Goal: Task Accomplishment & Management: Complete application form

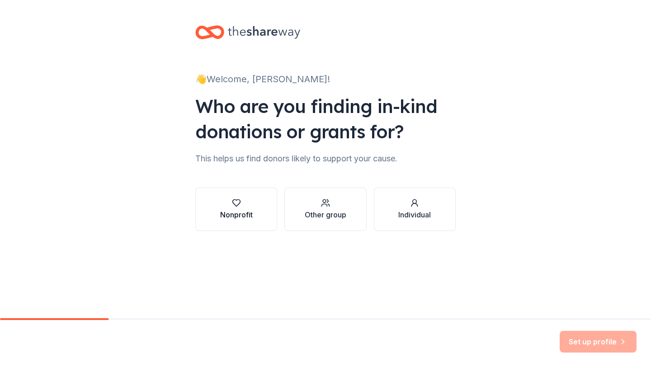
click at [256, 216] on button "Nonprofit" at bounding box center [236, 209] width 82 height 43
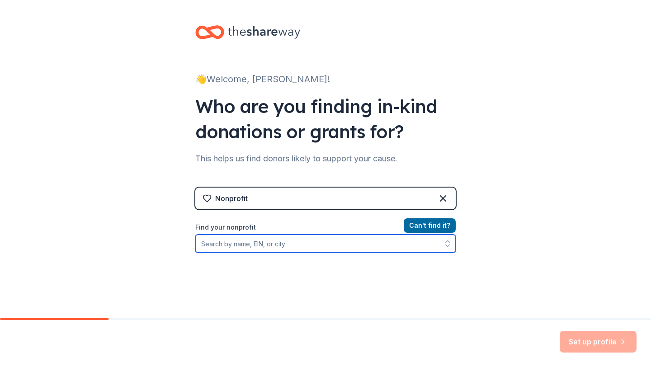
click at [248, 247] on input "Find your nonprofit" at bounding box center [325, 244] width 261 height 18
type input "f"
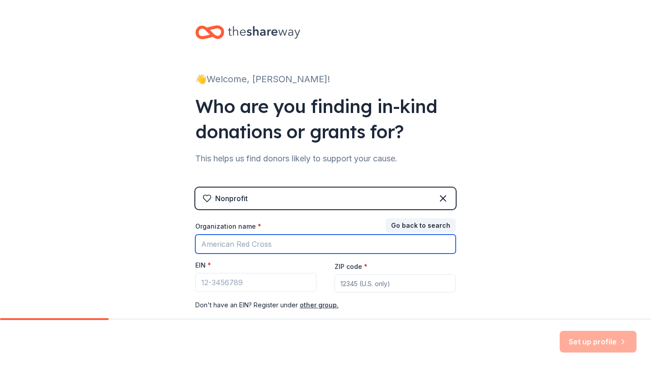
click at [230, 248] on input "Organization name *" at bounding box center [325, 244] width 261 height 19
type input "Friends of Horseshoe Park"
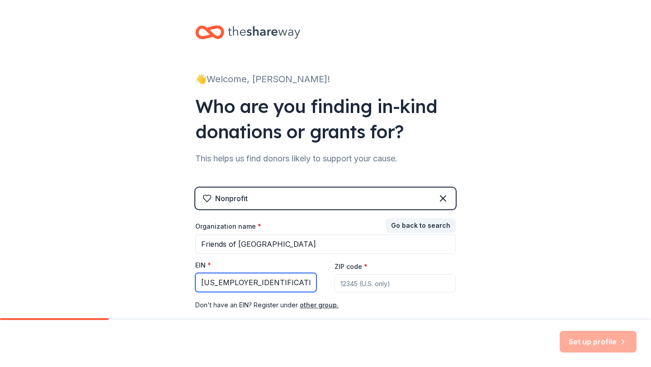
type input "27-2482871"
click at [339, 282] on input "ZIP code *" at bounding box center [395, 284] width 121 height 18
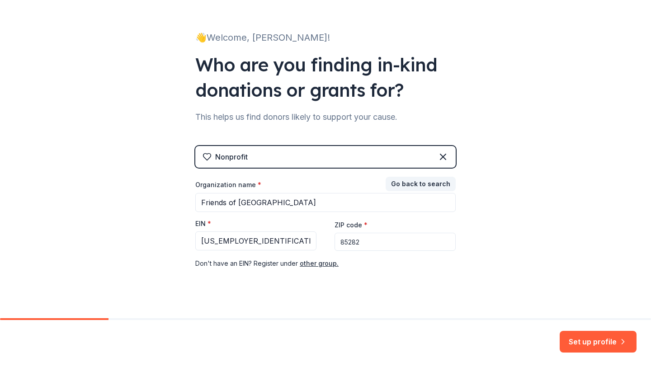
scroll to position [42, 0]
type input "85282"
click at [572, 340] on button "Set up profile" at bounding box center [598, 342] width 77 height 22
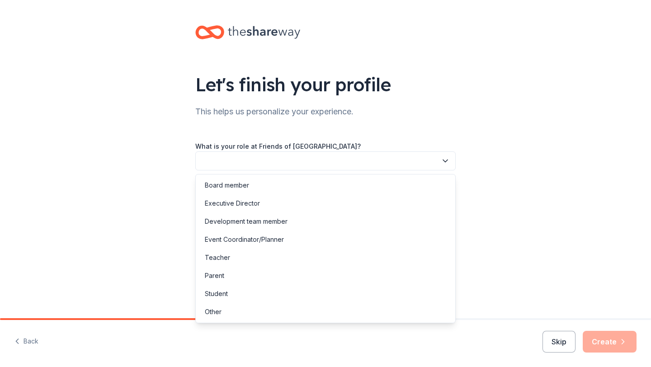
click at [360, 162] on button "button" at bounding box center [325, 161] width 261 height 19
click at [239, 202] on div "Executive Director" at bounding box center [232, 203] width 55 height 11
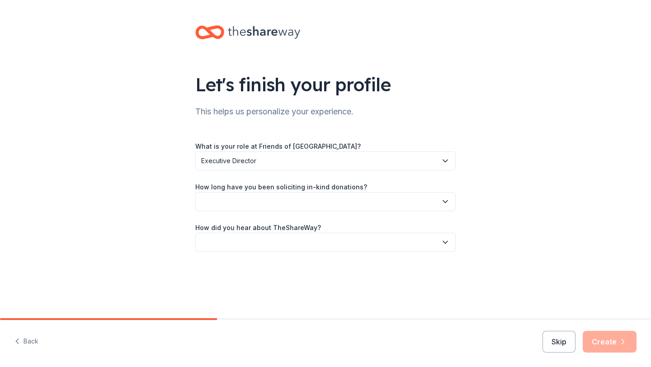
click at [254, 203] on button "button" at bounding box center [325, 201] width 261 height 19
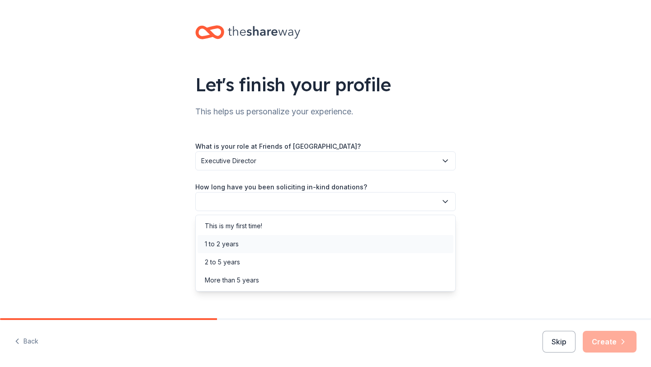
click at [236, 245] on div "1 to 2 years" at bounding box center [222, 244] width 34 height 11
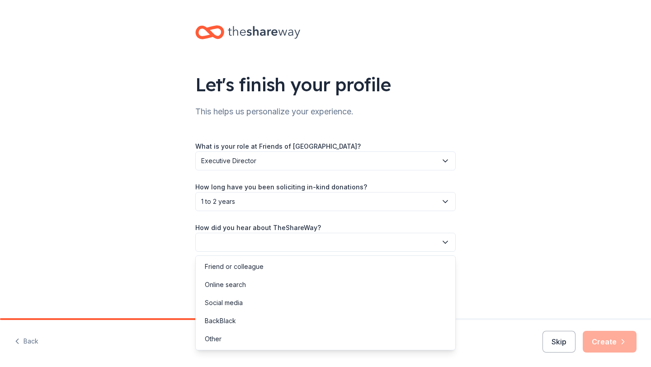
click at [254, 242] on button "button" at bounding box center [325, 242] width 261 height 19
click at [240, 282] on div "Online search" at bounding box center [225, 284] width 41 height 11
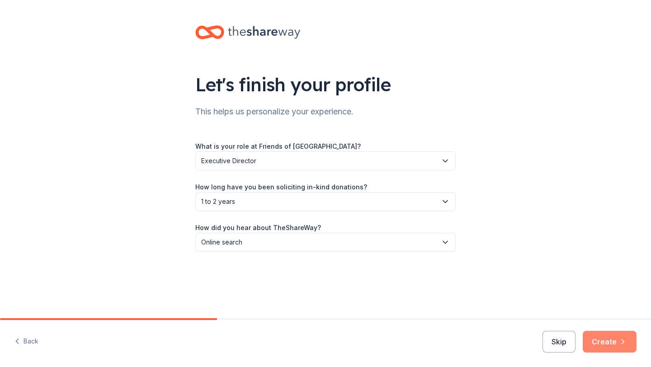
click at [604, 340] on button "Create" at bounding box center [610, 342] width 54 height 22
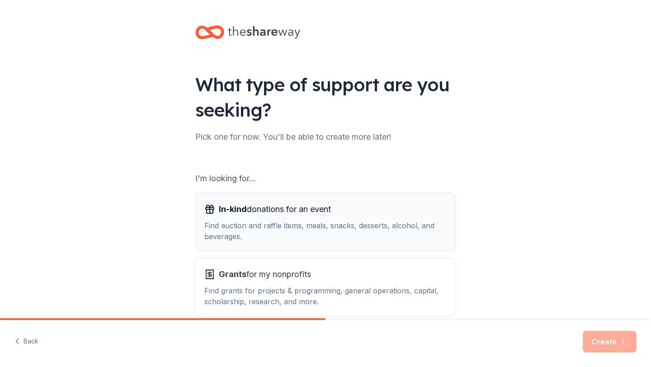
click at [372, 230] on div "Find auction and raffle items, meals, snacks, desserts, alcohol, and beverages." at bounding box center [325, 231] width 242 height 22
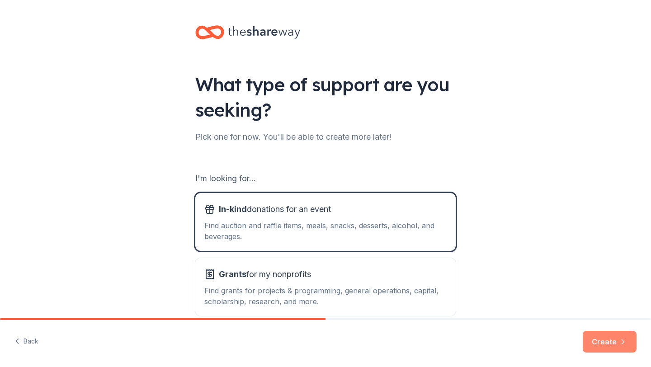
click at [593, 343] on button "Create" at bounding box center [610, 342] width 54 height 22
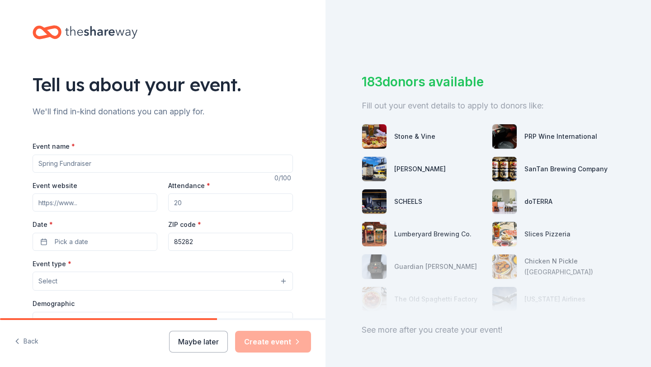
click at [273, 165] on input "Event name *" at bounding box center [163, 164] width 261 height 18
type input "Roots N' Boots Queen Creek"
type input "rootsnboots.org"
drag, startPoint x: 181, startPoint y: 205, endPoint x: 167, endPoint y: 203, distance: 14.6
click at [168, 204] on input "Attendance *" at bounding box center [230, 203] width 125 height 18
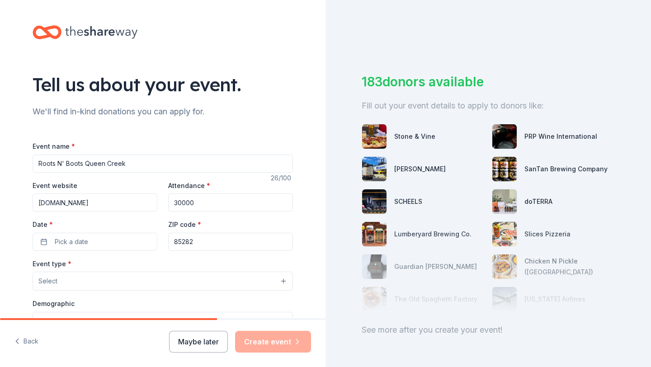
type input "30000"
click at [118, 237] on button "Pick a date" at bounding box center [95, 242] width 125 height 18
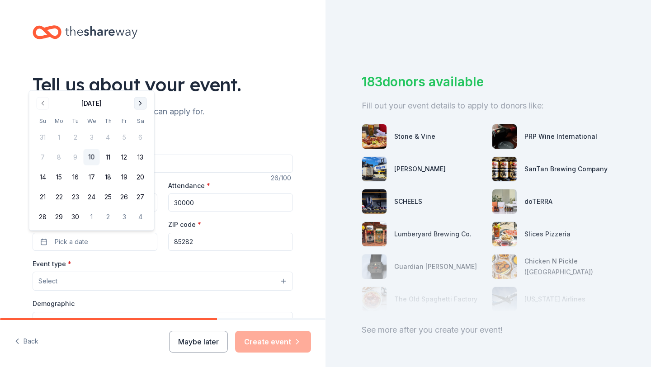
click at [141, 104] on button "Go to next month" at bounding box center [140, 103] width 13 height 13
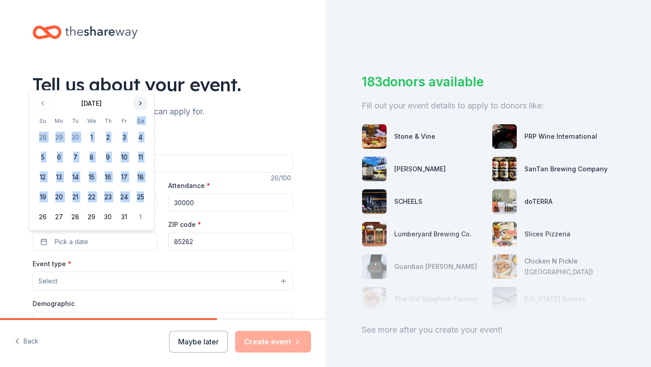
click at [141, 116] on th "Sa" at bounding box center [141, 120] width 16 height 9
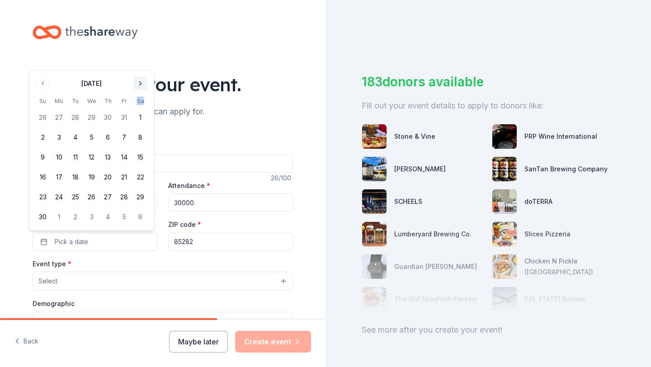
click at [141, 104] on th "Sa" at bounding box center [141, 100] width 16 height 9
click at [139, 84] on button "Go to next month" at bounding box center [140, 83] width 13 height 13
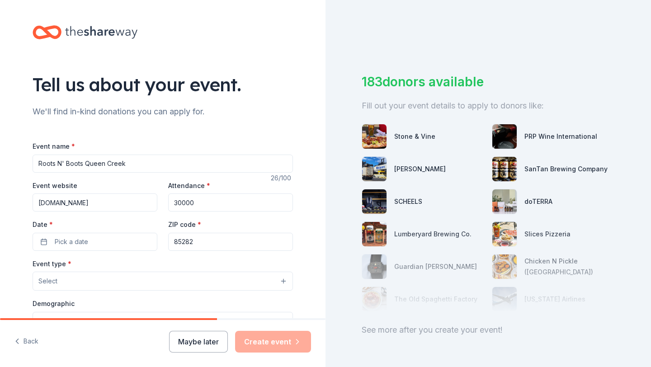
click at [139, 84] on div "Tell us about your event." at bounding box center [163, 84] width 261 height 25
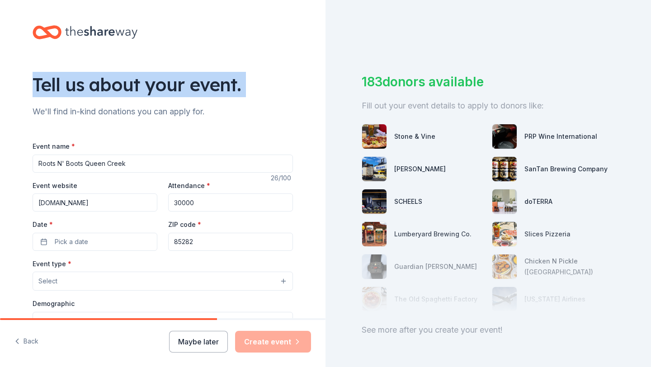
click at [139, 84] on div "Tell us about your event." at bounding box center [163, 84] width 261 height 25
click at [90, 244] on button "Pick a date" at bounding box center [95, 242] width 125 height 18
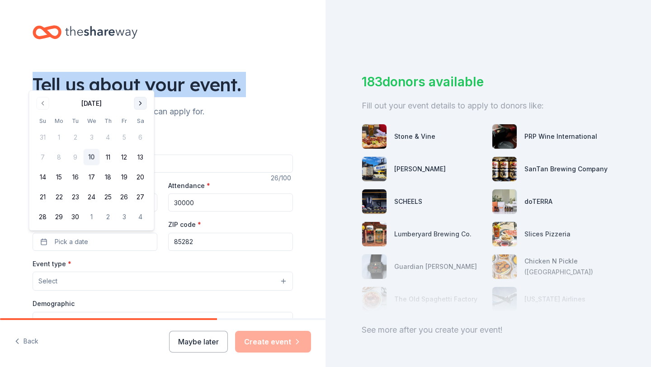
click at [141, 103] on button "Go to next month" at bounding box center [140, 103] width 13 height 13
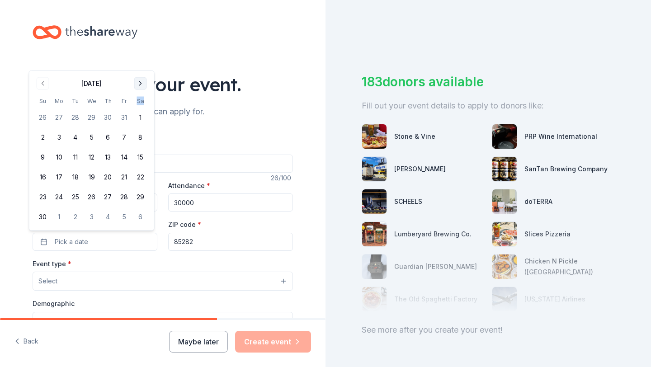
click at [141, 103] on th "Sa" at bounding box center [141, 100] width 16 height 9
click at [140, 86] on button "Go to next month" at bounding box center [140, 83] width 13 height 13
click at [141, 104] on button "Go to next month" at bounding box center [140, 103] width 13 height 13
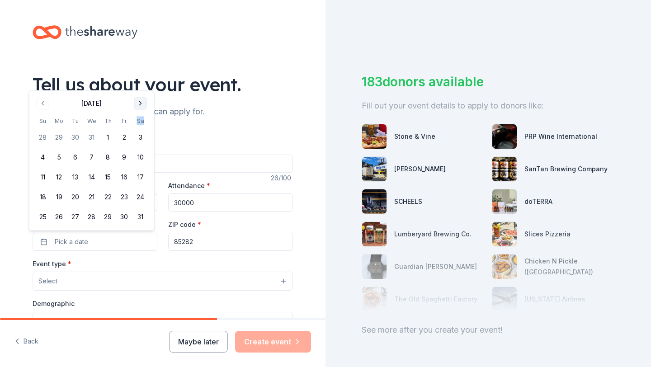
click at [141, 104] on button "Go to next month" at bounding box center [140, 103] width 13 height 13
click at [141, 104] on div "Tell us about your event. We'll find in-kind donations you can apply for. Event…" at bounding box center [162, 301] width 289 height 602
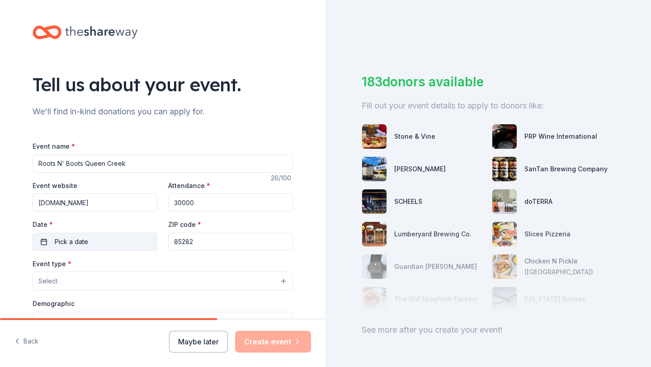
click at [93, 242] on button "Pick a date" at bounding box center [95, 242] width 125 height 18
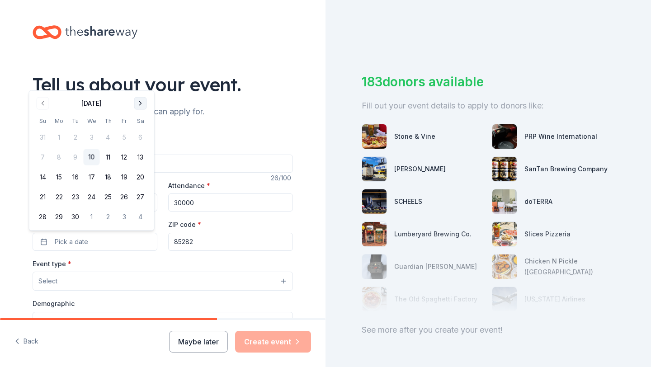
click at [141, 103] on button "Go to next month" at bounding box center [140, 103] width 13 height 13
click at [142, 103] on button "Go to next month" at bounding box center [140, 103] width 13 height 13
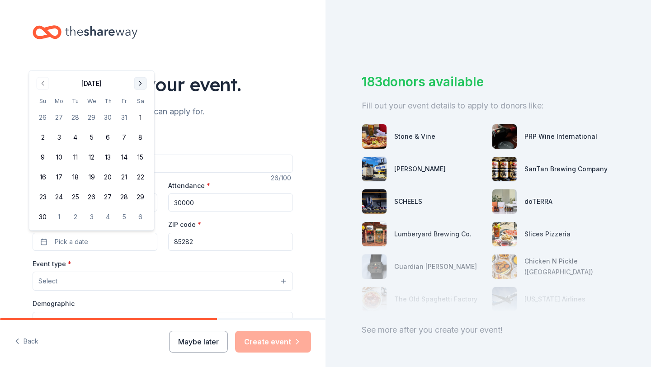
click at [140, 85] on button "Go to next month" at bounding box center [140, 83] width 13 height 13
click at [142, 103] on button "Go to next month" at bounding box center [140, 103] width 13 height 13
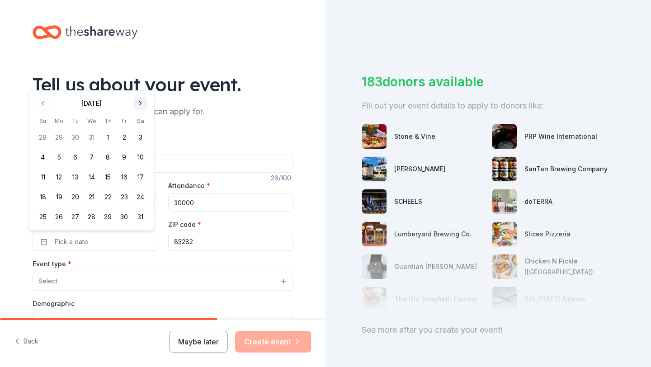
click at [140, 105] on button "Go to next month" at bounding box center [140, 103] width 13 height 13
click at [140, 123] on button "Go to next month" at bounding box center [140, 123] width 13 height 13
click at [74, 176] on button "17" at bounding box center [75, 177] width 16 height 16
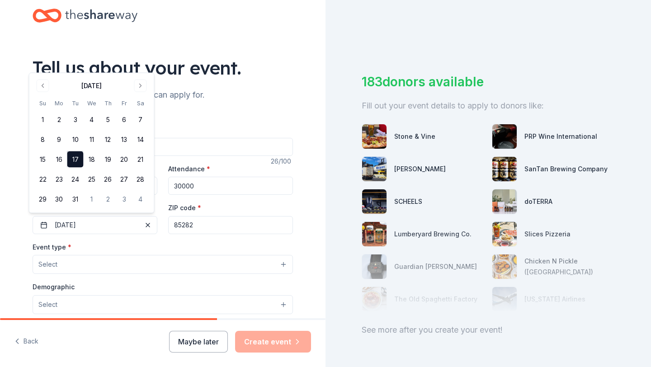
scroll to position [18, 0]
click at [98, 264] on button "Select" at bounding box center [163, 263] width 261 height 19
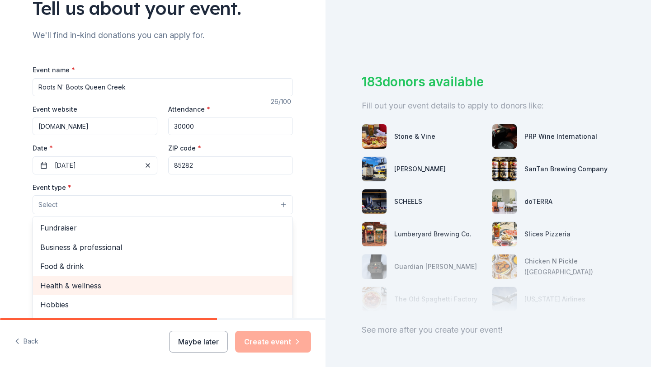
scroll to position [80, 0]
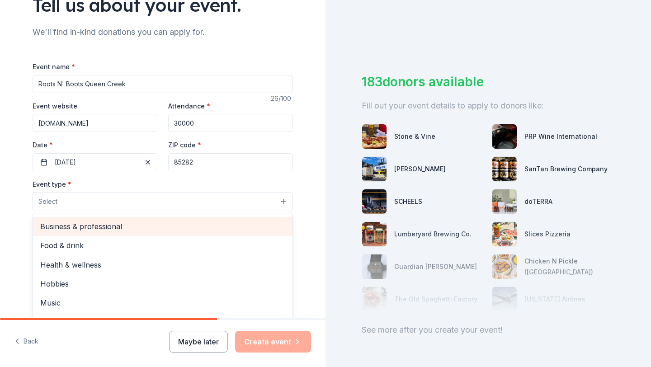
click at [112, 227] on span "Business & professional" at bounding box center [162, 227] width 245 height 12
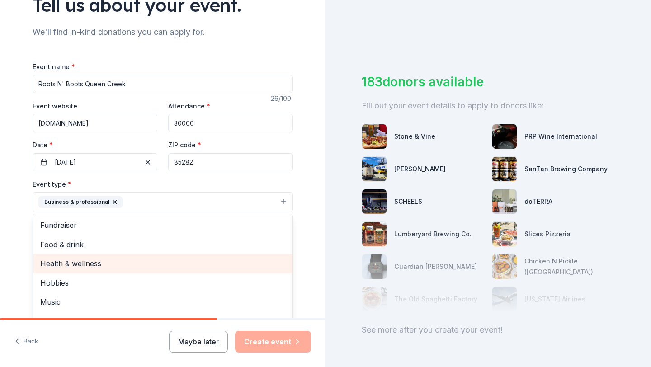
scroll to position [0, 0]
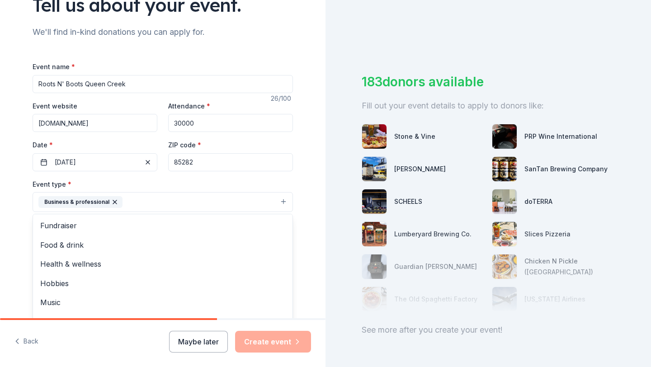
click at [218, 180] on div "Event type * Business & professional Fundraiser Food & drink Health & wellness …" at bounding box center [163, 196] width 261 height 34
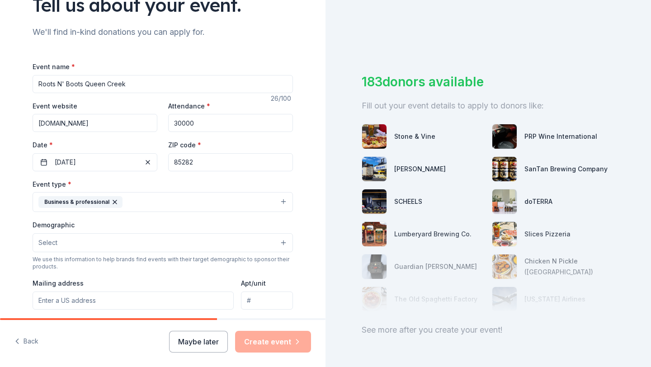
click at [146, 246] on button "Select" at bounding box center [163, 242] width 261 height 19
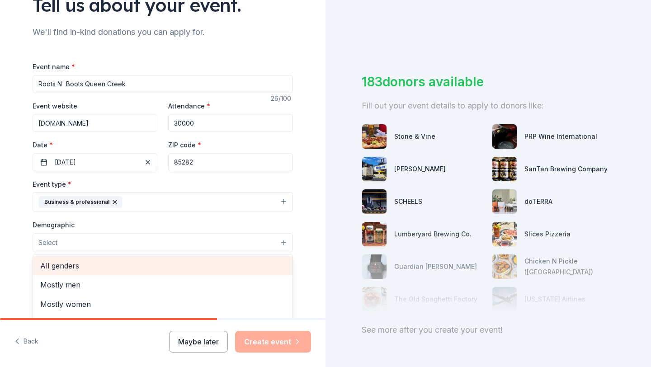
click at [68, 266] on span "All genders" at bounding box center [162, 266] width 245 height 12
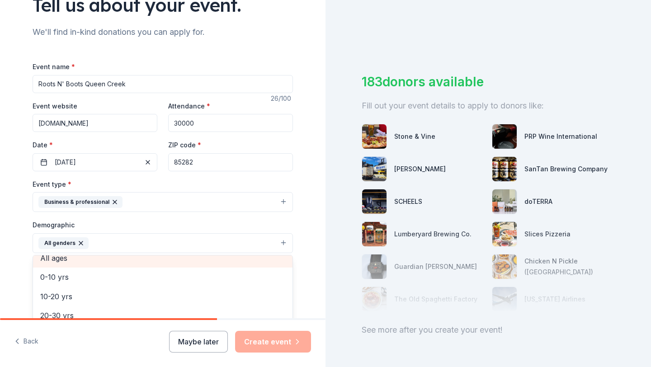
scroll to position [49, 0]
click at [117, 260] on span "All ages" at bounding box center [162, 265] width 245 height 12
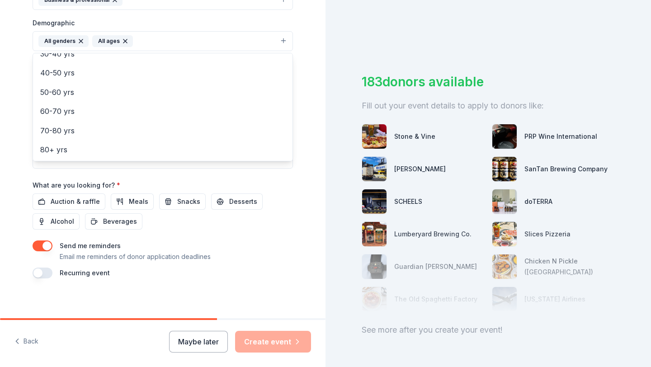
scroll to position [284, 0]
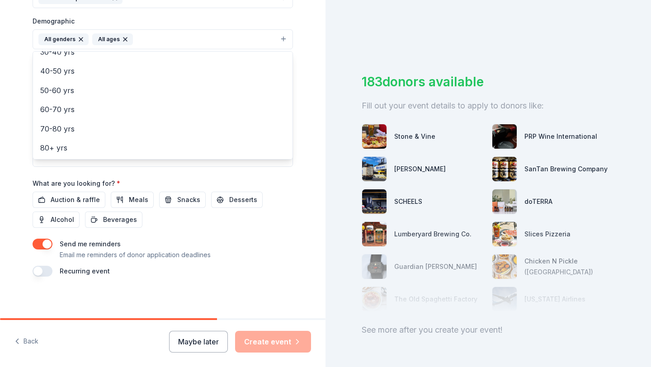
click at [83, 201] on div "Event name * Roots N' Boots Queen Creek 26 /100 Event website rootsnboots.org A…" at bounding box center [163, 67] width 261 height 420
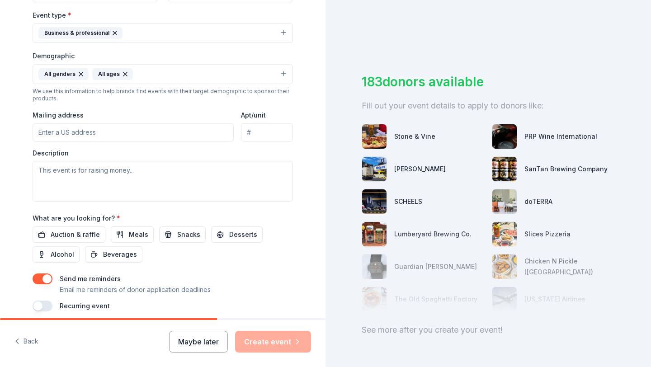
scroll to position [248, 0]
click at [103, 134] on input "Mailing address" at bounding box center [133, 133] width 201 height 18
type input "3860 East Via Del Rancho Road"
type input "85298"
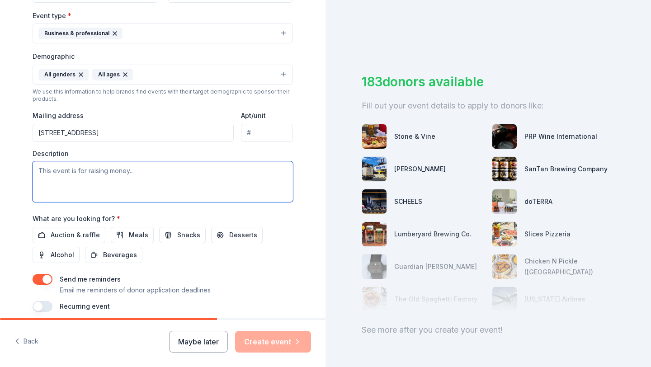
click at [95, 173] on textarea at bounding box center [163, 181] width 261 height 41
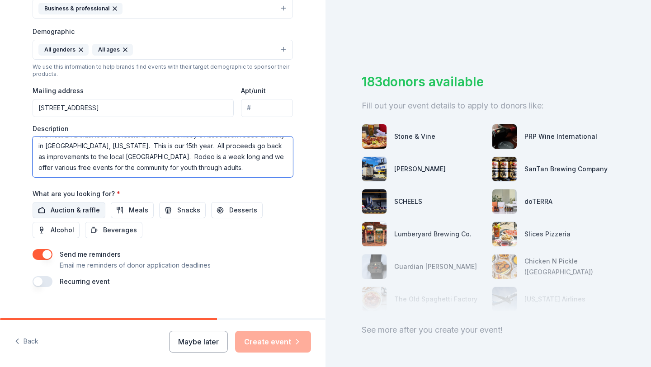
scroll to position [285, 0]
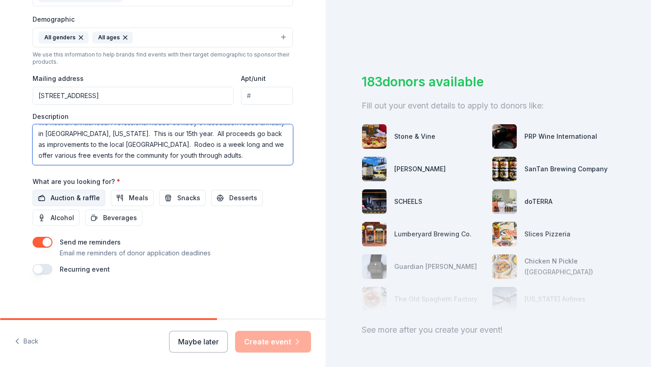
type textarea "We host an annual local Professional Rodeo Cowboy's Association rodeo annually …"
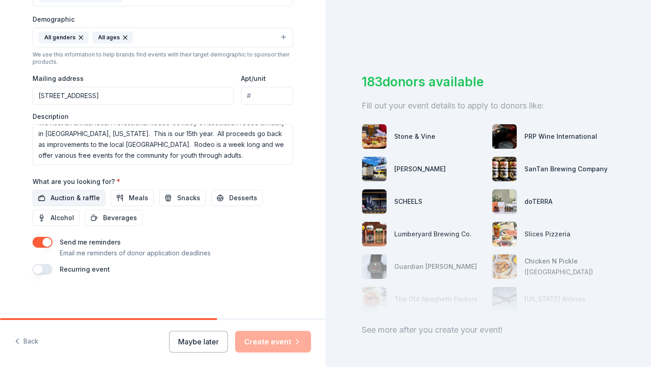
click at [68, 194] on span "Auction & raffle" at bounding box center [75, 198] width 49 height 11
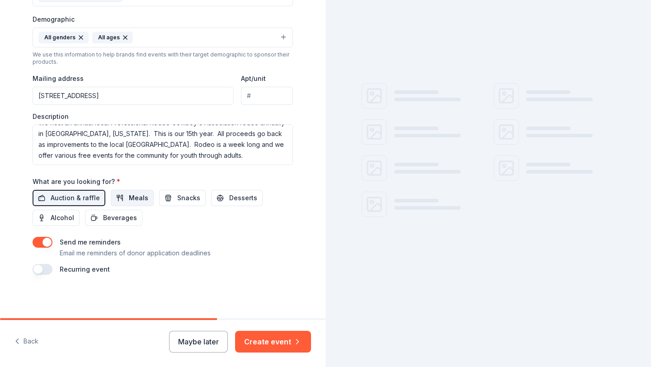
click at [129, 199] on span "Meals" at bounding box center [138, 198] width 19 height 11
click at [179, 201] on span "Snacks" at bounding box center [188, 198] width 23 height 11
click at [215, 201] on button "Desserts" at bounding box center [237, 198] width 52 height 16
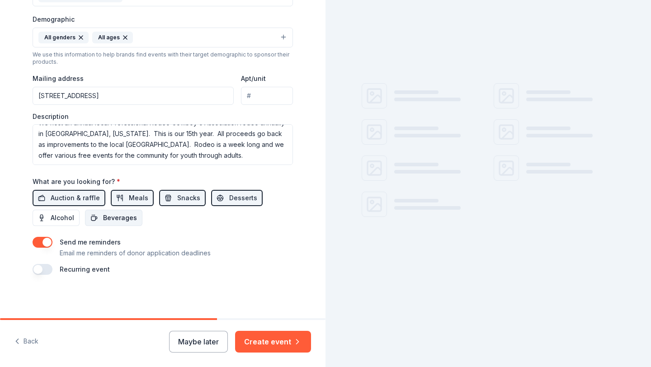
click at [103, 218] on span "Beverages" at bounding box center [120, 218] width 34 height 11
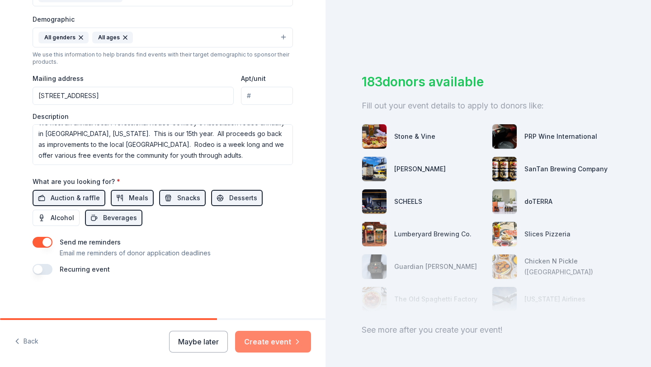
click at [257, 341] on button "Create event" at bounding box center [273, 342] width 76 height 22
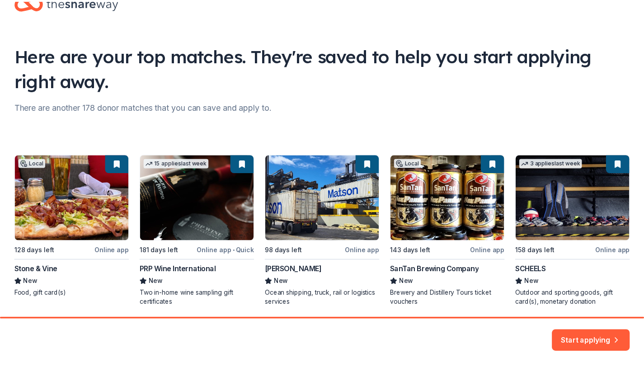
scroll to position [23, 0]
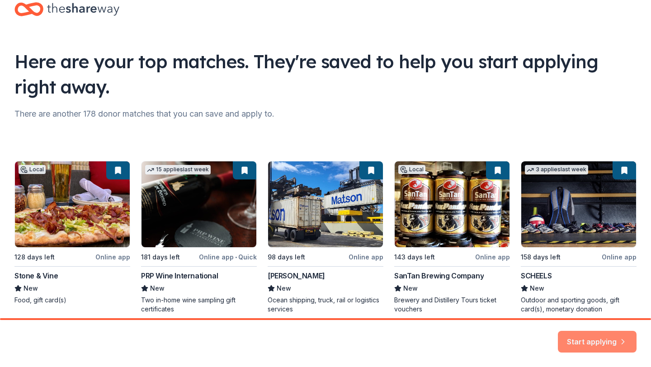
click at [592, 337] on button "Start applying" at bounding box center [597, 337] width 79 height 22
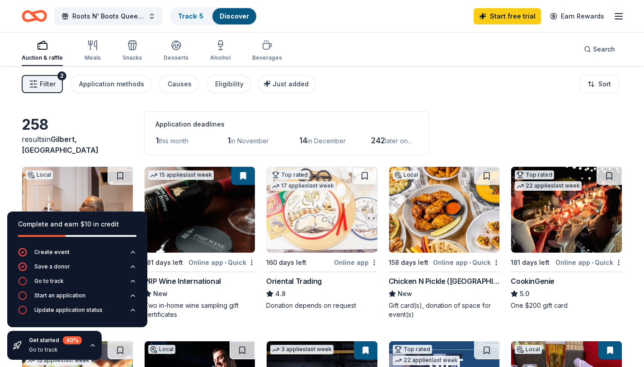
click at [108, 117] on div "258 results in Gilbert, AZ Application deadlines 1 this month 1 in November 14 …" at bounding box center [322, 133] width 601 height 44
click at [100, 134] on div "258" at bounding box center [78, 125] width 112 height 18
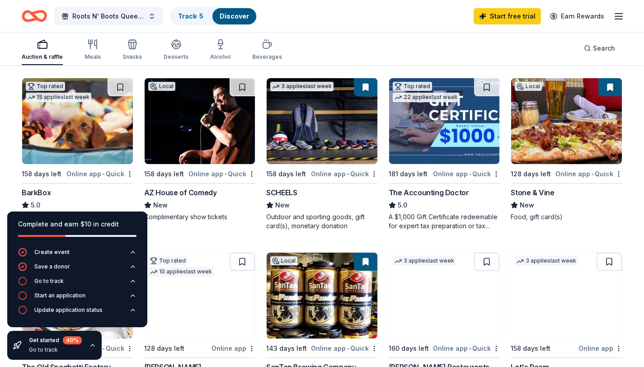
scroll to position [265, 0]
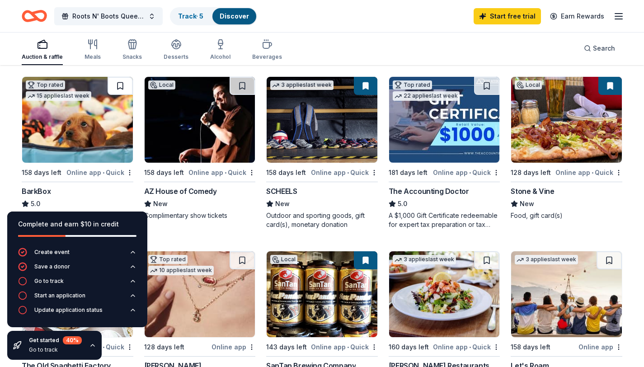
click at [122, 87] on button at bounding box center [120, 86] width 25 height 18
click at [192, 19] on link "Track · 6" at bounding box center [191, 16] width 26 height 8
click at [193, 19] on link "Track · 6" at bounding box center [191, 16] width 26 height 8
click at [152, 17] on button "Roots N' Boots Queen Creek" at bounding box center [108, 16] width 109 height 18
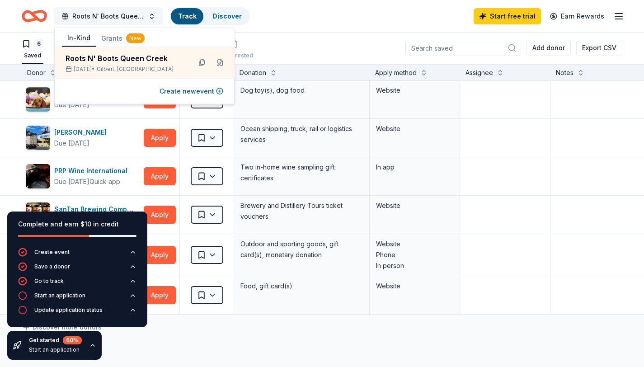
scroll to position [0, 0]
click at [320, 14] on div "Roots N' Boots Queen Creek Track · 6 Discover Start free trial Earn Rewards" at bounding box center [322, 15] width 601 height 21
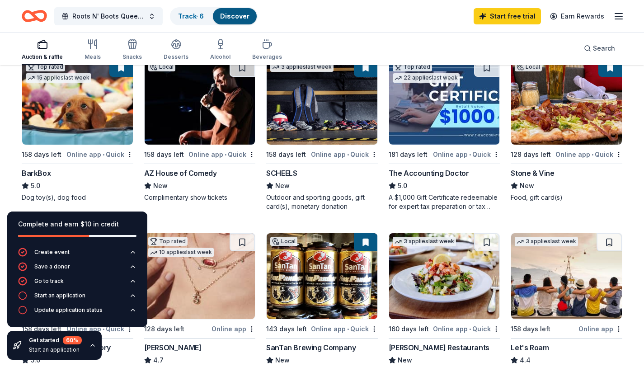
scroll to position [270, 0]
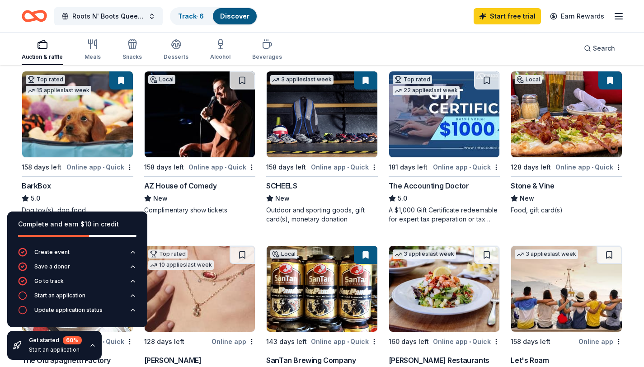
click at [365, 81] on button at bounding box center [366, 80] width 24 height 18
click at [610, 81] on button at bounding box center [611, 80] width 24 height 18
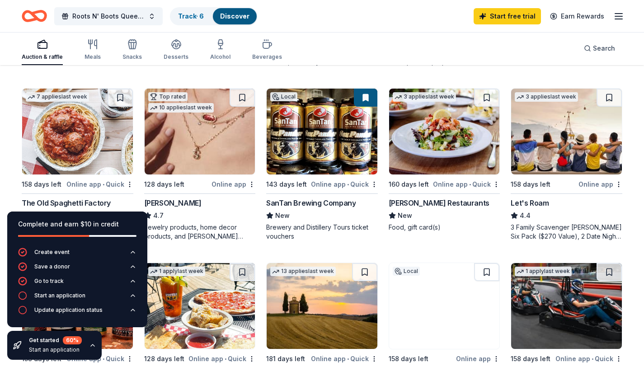
scroll to position [425, 0]
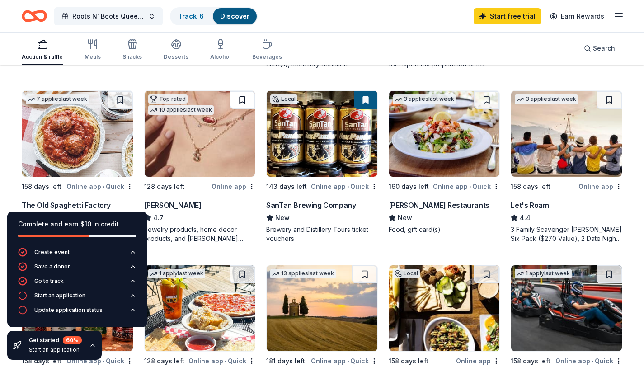
click at [239, 100] on button at bounding box center [242, 100] width 25 height 18
click at [361, 96] on button at bounding box center [366, 100] width 24 height 18
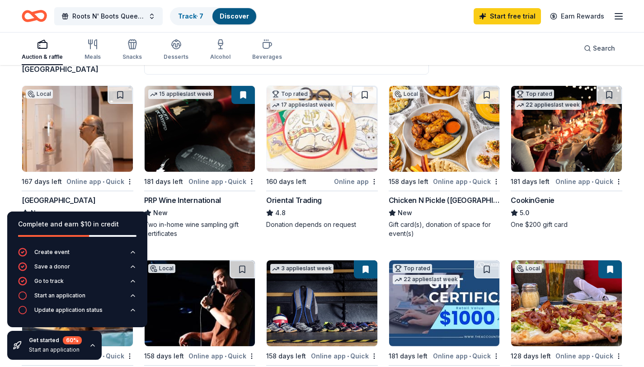
scroll to position [80, 0]
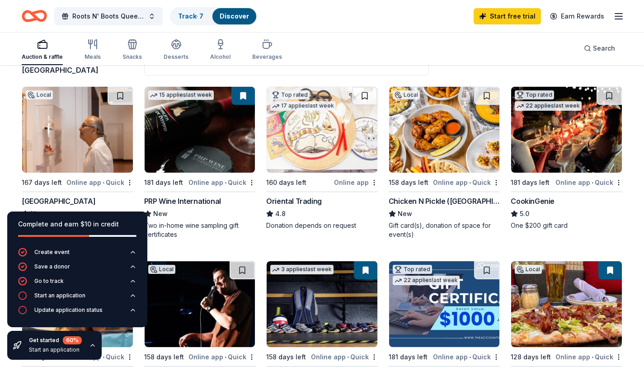
click at [209, 139] on img at bounding box center [200, 130] width 111 height 86
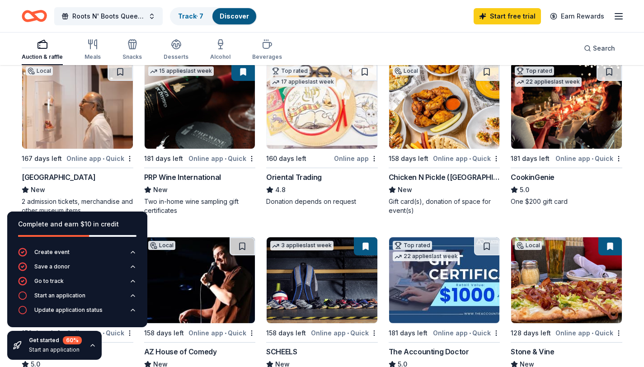
scroll to position [101, 0]
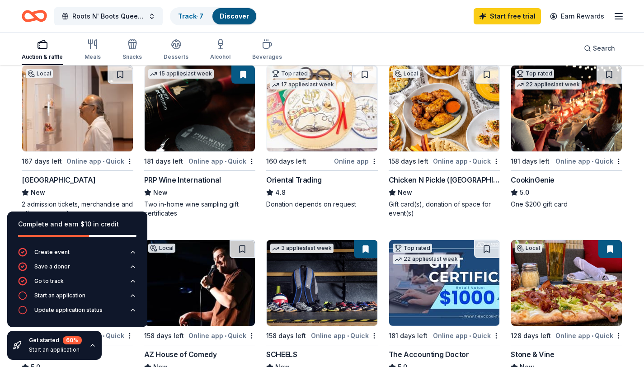
click at [241, 77] on button at bounding box center [244, 75] width 24 height 18
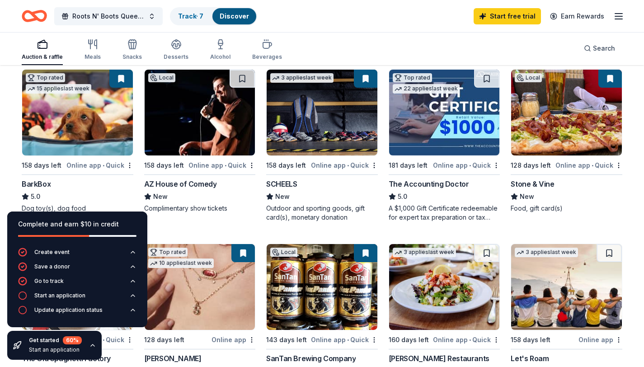
scroll to position [273, 0]
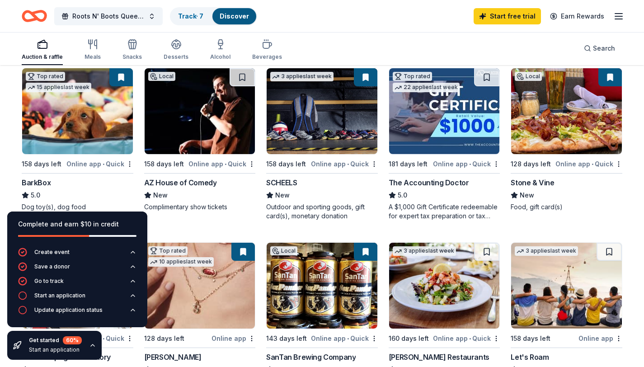
click at [118, 118] on img at bounding box center [77, 111] width 111 height 86
click at [309, 156] on div "3 applies last week 158 days left Online app • Quick SCHEELS New Outdoor and sp…" at bounding box center [322, 144] width 112 height 153
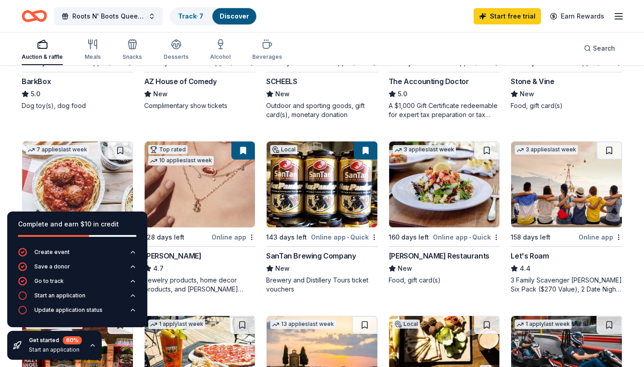
scroll to position [378, 0]
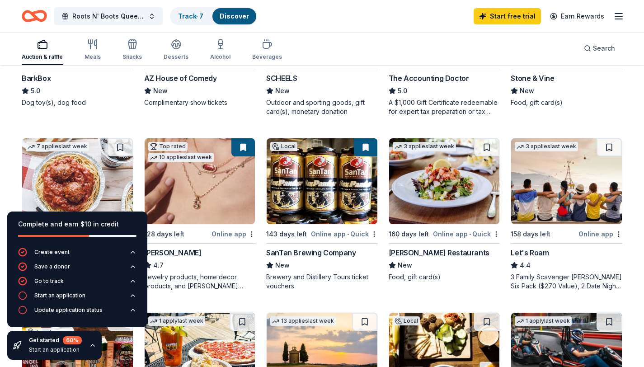
click at [327, 171] on img at bounding box center [322, 181] width 111 height 86
click at [222, 176] on img at bounding box center [200, 181] width 111 height 86
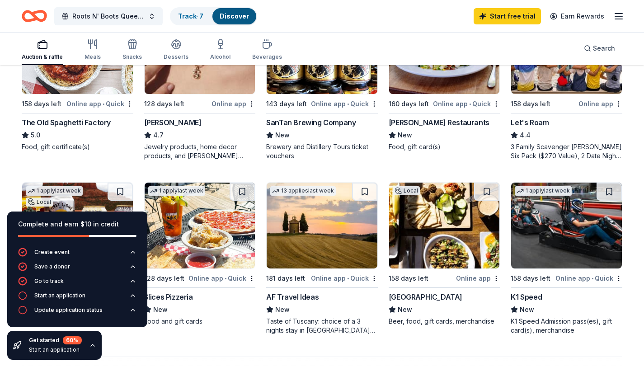
scroll to position [497, 0]
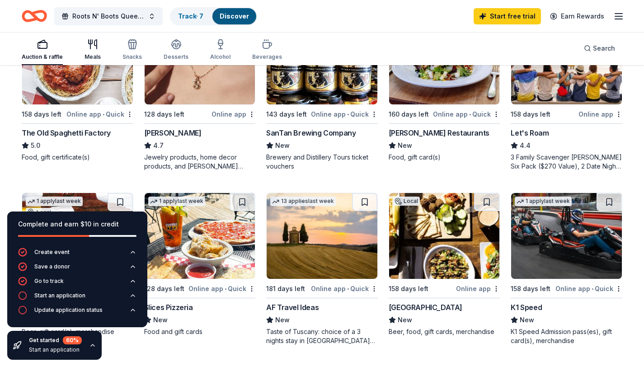
click at [94, 50] on div "Meals" at bounding box center [93, 50] width 16 height 22
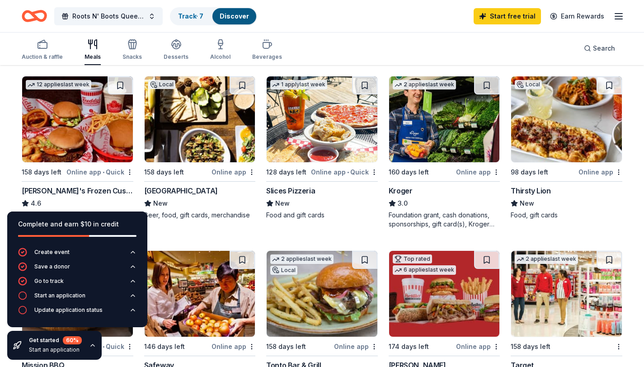
scroll to position [266, 0]
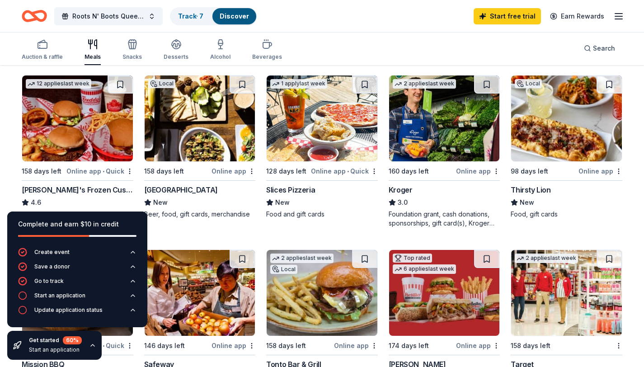
click at [419, 146] on img at bounding box center [444, 119] width 111 height 86
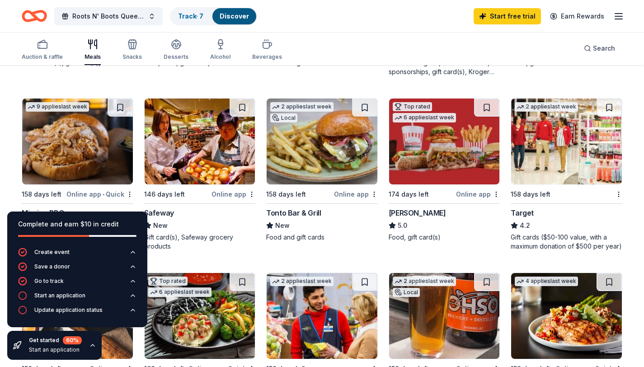
scroll to position [413, 0]
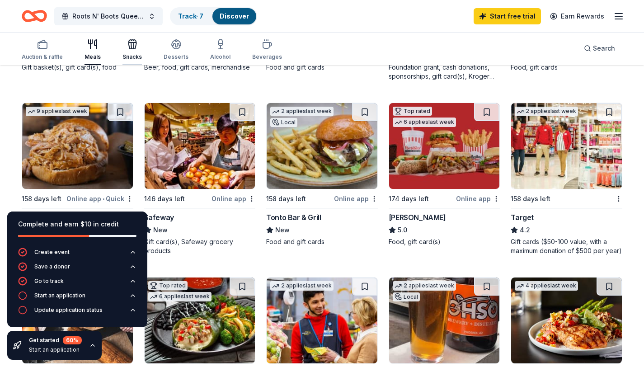
click at [133, 48] on icon "button" at bounding box center [133, 46] width 0 height 6
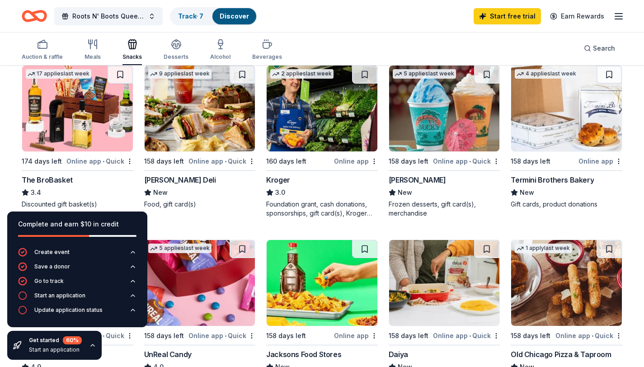
scroll to position [439, 0]
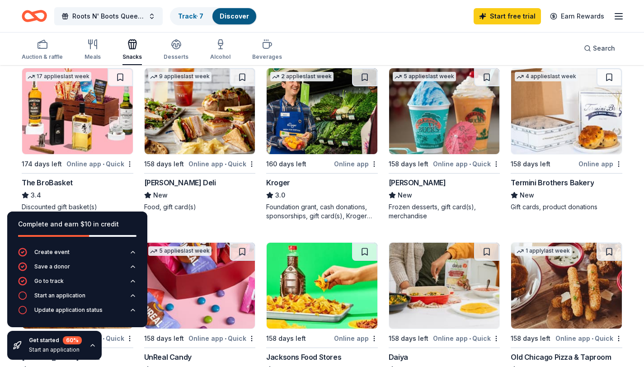
click at [426, 128] on img at bounding box center [444, 111] width 111 height 86
click at [41, 50] on div "Auction & raffle" at bounding box center [42, 50] width 41 height 22
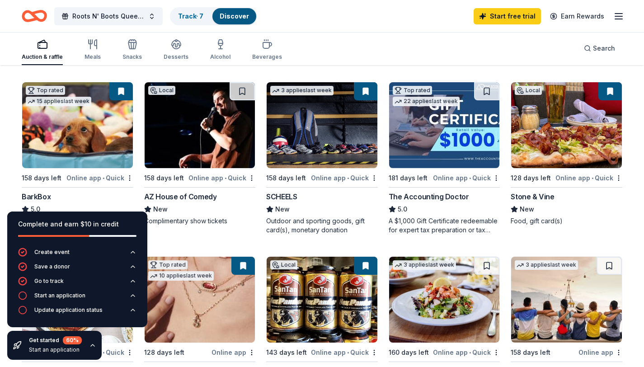
scroll to position [260, 0]
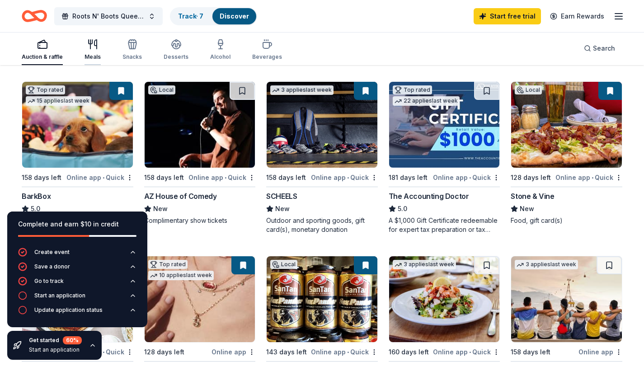
click at [90, 51] on div "Meals" at bounding box center [93, 50] width 16 height 22
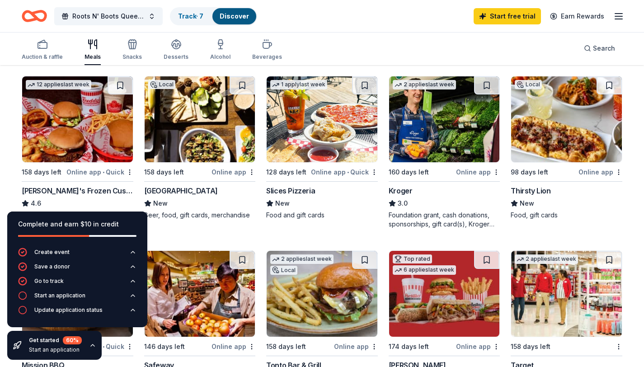
scroll to position [262, 0]
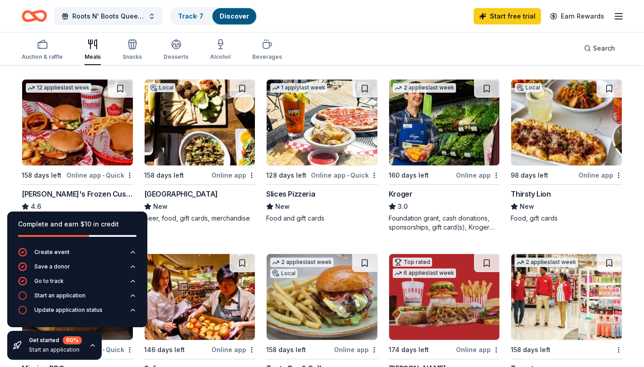
click at [428, 137] on img at bounding box center [444, 123] width 111 height 86
click at [131, 51] on div "Snacks" at bounding box center [132, 50] width 19 height 22
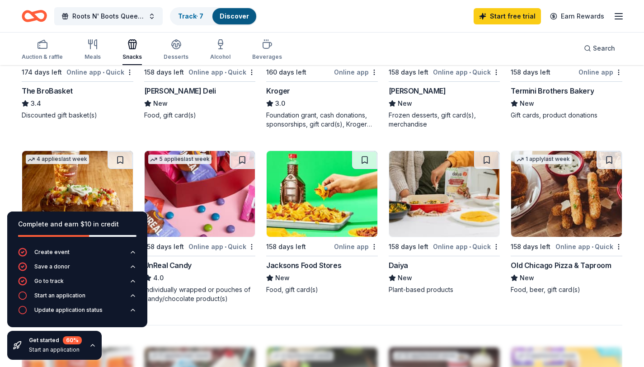
scroll to position [521, 0]
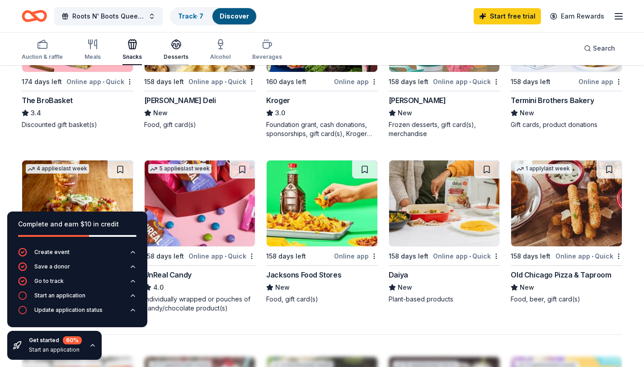
click at [173, 50] on div "Desserts" at bounding box center [176, 50] width 25 height 22
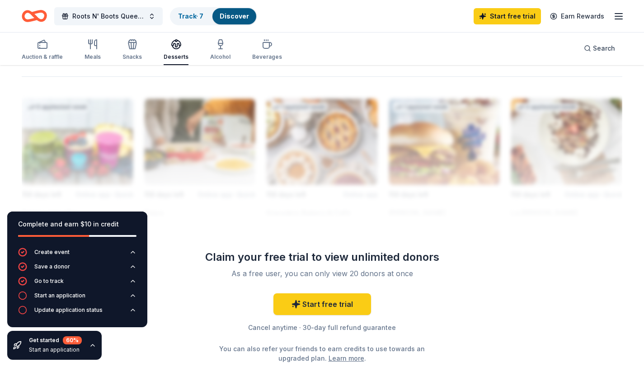
scroll to position [464, 0]
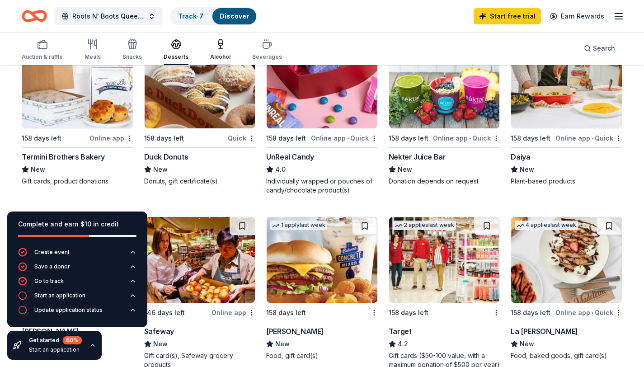
click at [221, 47] on icon "button" at bounding box center [221, 47] width 0 height 3
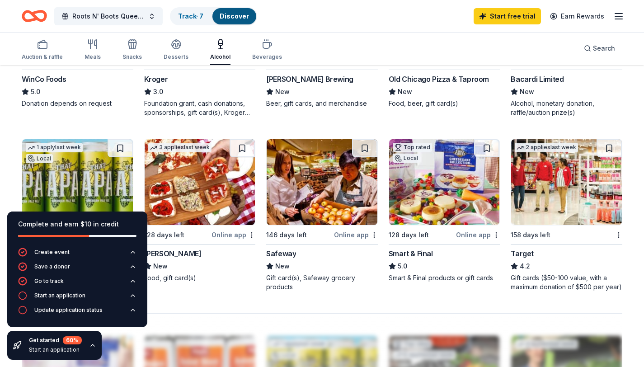
scroll to position [545, 0]
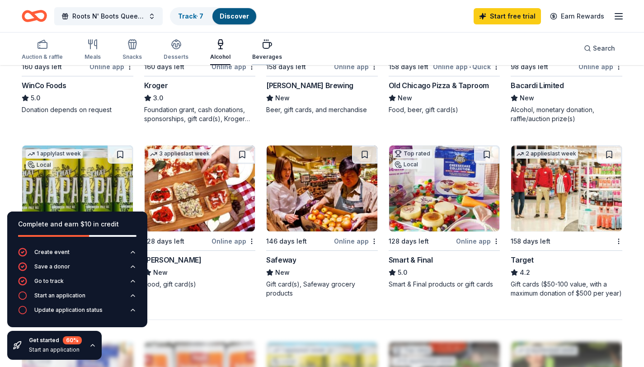
click at [264, 56] on div "Beverages" at bounding box center [267, 56] width 30 height 7
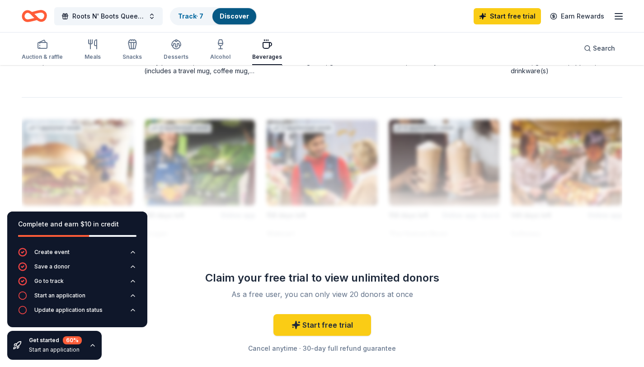
scroll to position [769, 0]
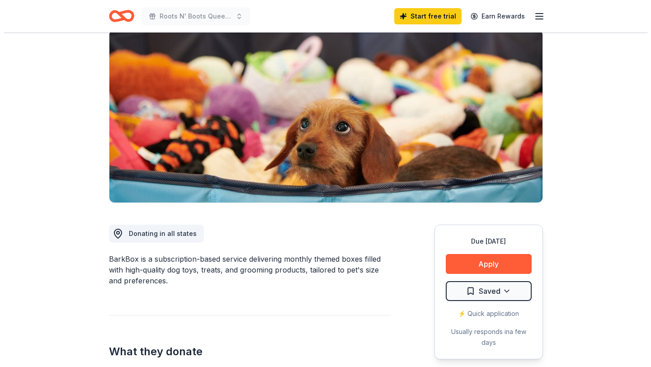
scroll to position [77, 0]
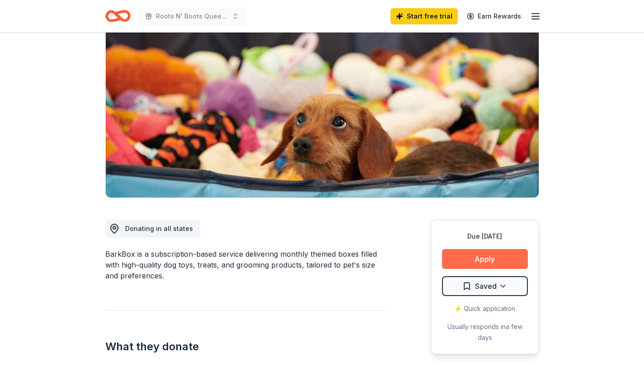
click at [463, 257] on button "Apply" at bounding box center [485, 259] width 86 height 20
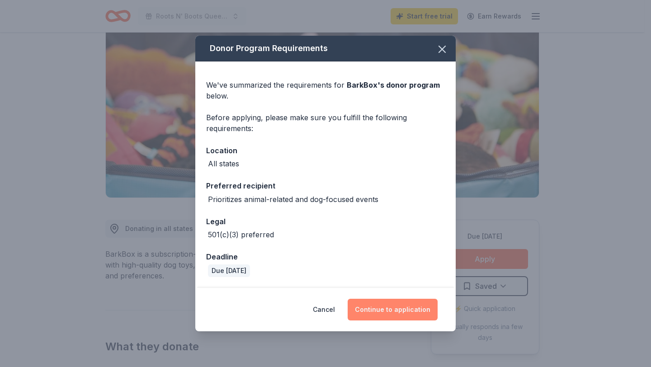
click at [370, 312] on button "Continue to application" at bounding box center [393, 310] width 90 height 22
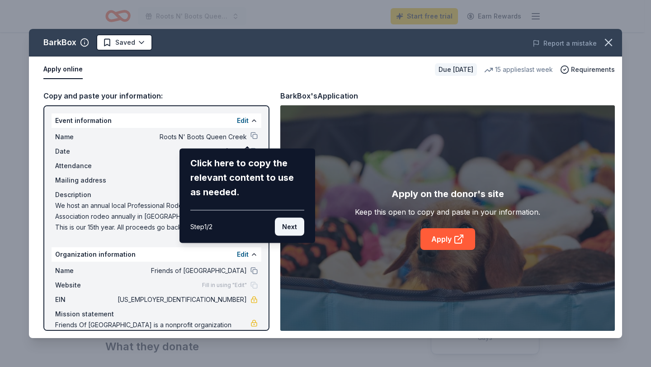
click at [290, 230] on button "Next" at bounding box center [289, 227] width 29 height 18
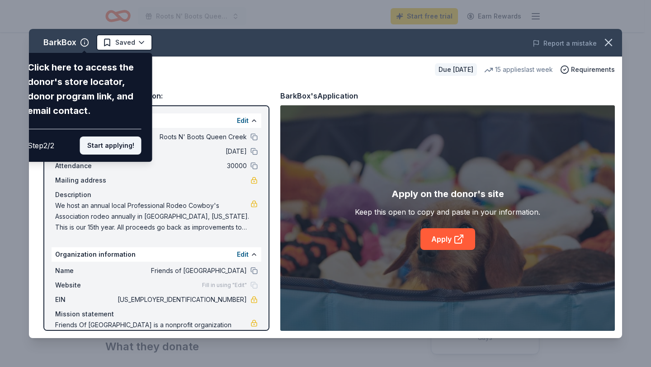
click at [119, 147] on button "Start applying!" at bounding box center [111, 146] width 62 height 18
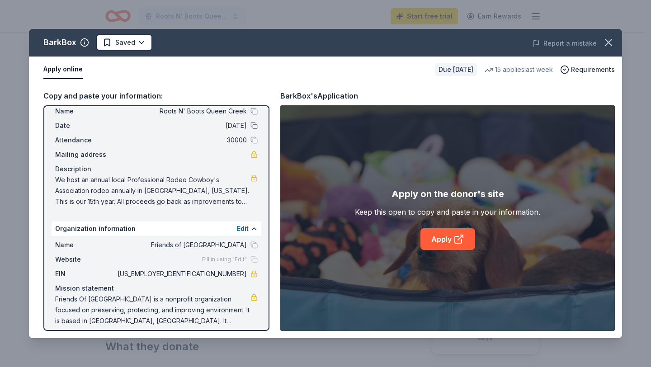
scroll to position [33, 0]
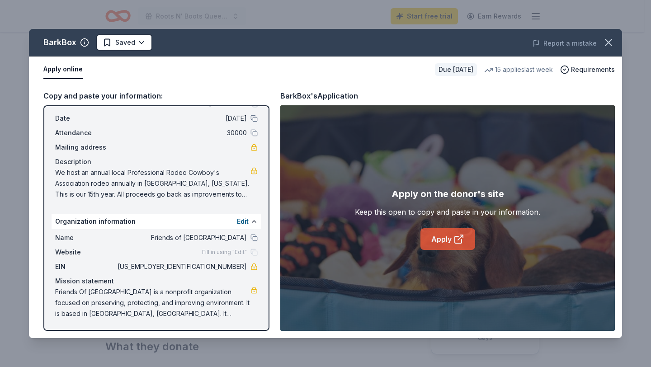
click at [449, 237] on link "Apply" at bounding box center [448, 239] width 55 height 22
click at [186, 304] on span "Friends Of Horseshoe Park is a nonprofit organization focused on preserving, pr…" at bounding box center [152, 303] width 195 height 33
click at [57, 290] on span "Friends Of Horseshoe Park is a nonprofit organization focused on preserving, pr…" at bounding box center [152, 303] width 195 height 33
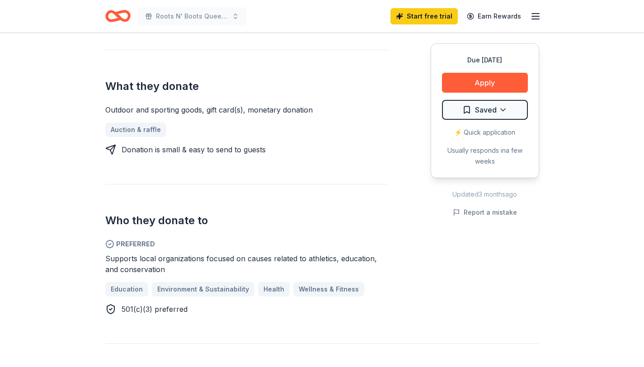
scroll to position [348, 0]
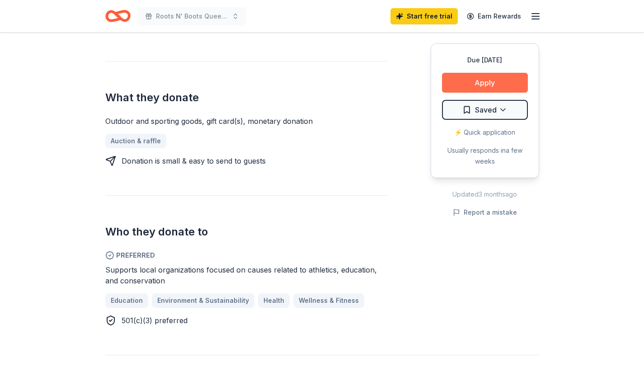
click at [478, 87] on button "Apply" at bounding box center [485, 83] width 86 height 20
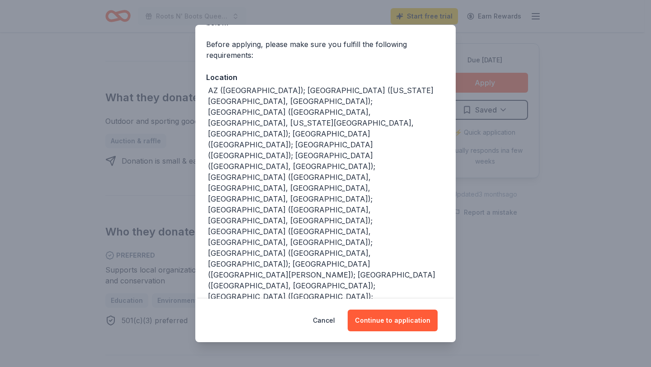
scroll to position [67, 0]
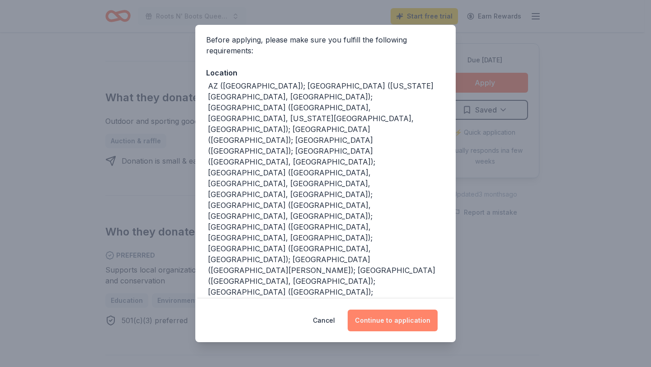
click at [369, 315] on button "Continue to application" at bounding box center [393, 321] width 90 height 22
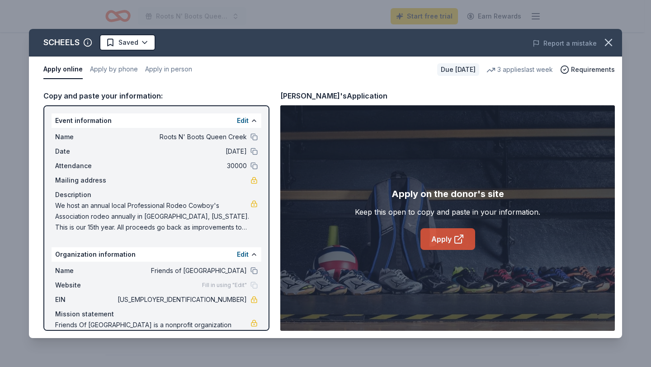
click at [441, 242] on link "Apply" at bounding box center [448, 239] width 55 height 22
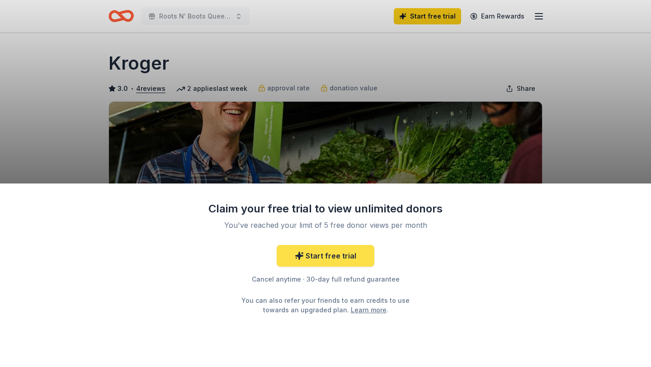
click at [325, 256] on link "Start free trial" at bounding box center [326, 256] width 98 height 22
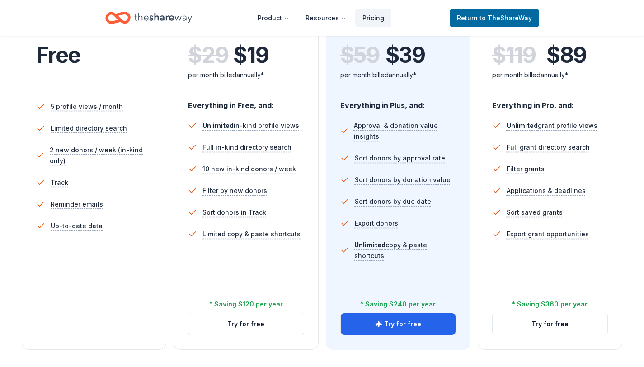
scroll to position [218, 0]
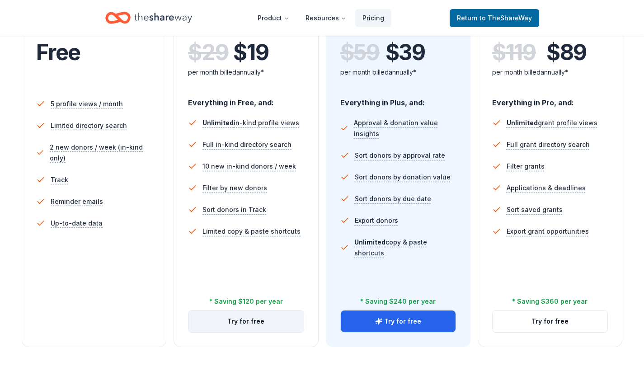
click at [234, 322] on button "Try for free" at bounding box center [246, 322] width 115 height 22
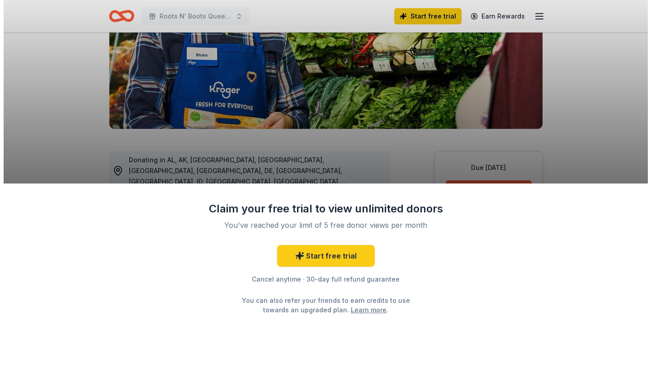
scroll to position [177, 0]
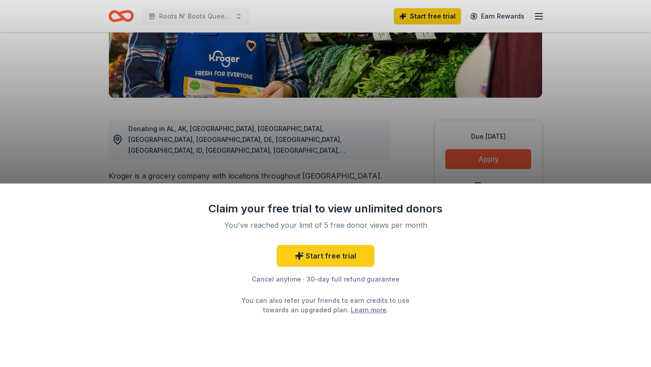
click at [496, 205] on div "Claim your free trial to view unlimited donors You've reached your limit of 5 f…" at bounding box center [325, 276] width 651 height 184
